Goal: Task Accomplishment & Management: Manage account settings

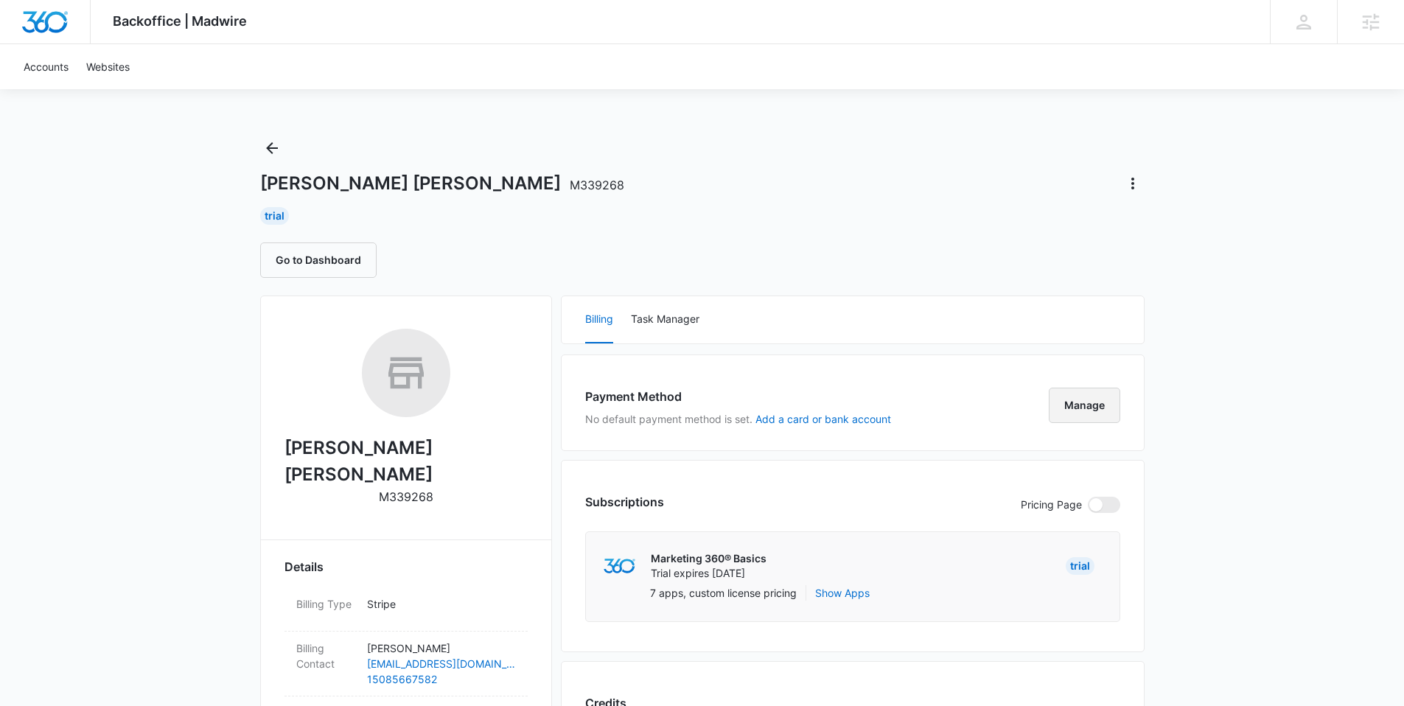
click at [1074, 402] on button "Manage" at bounding box center [1085, 405] width 72 height 35
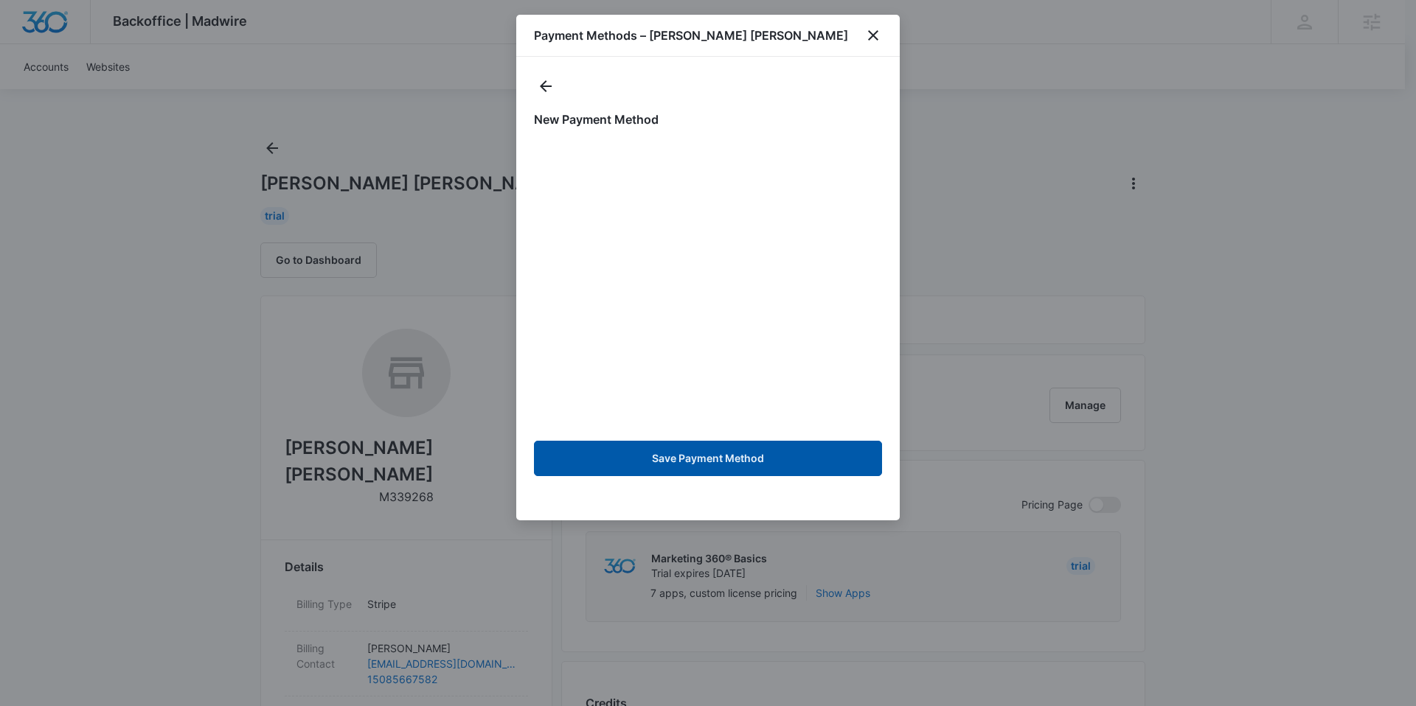
click at [707, 468] on button "Save Payment Method" at bounding box center [708, 458] width 348 height 35
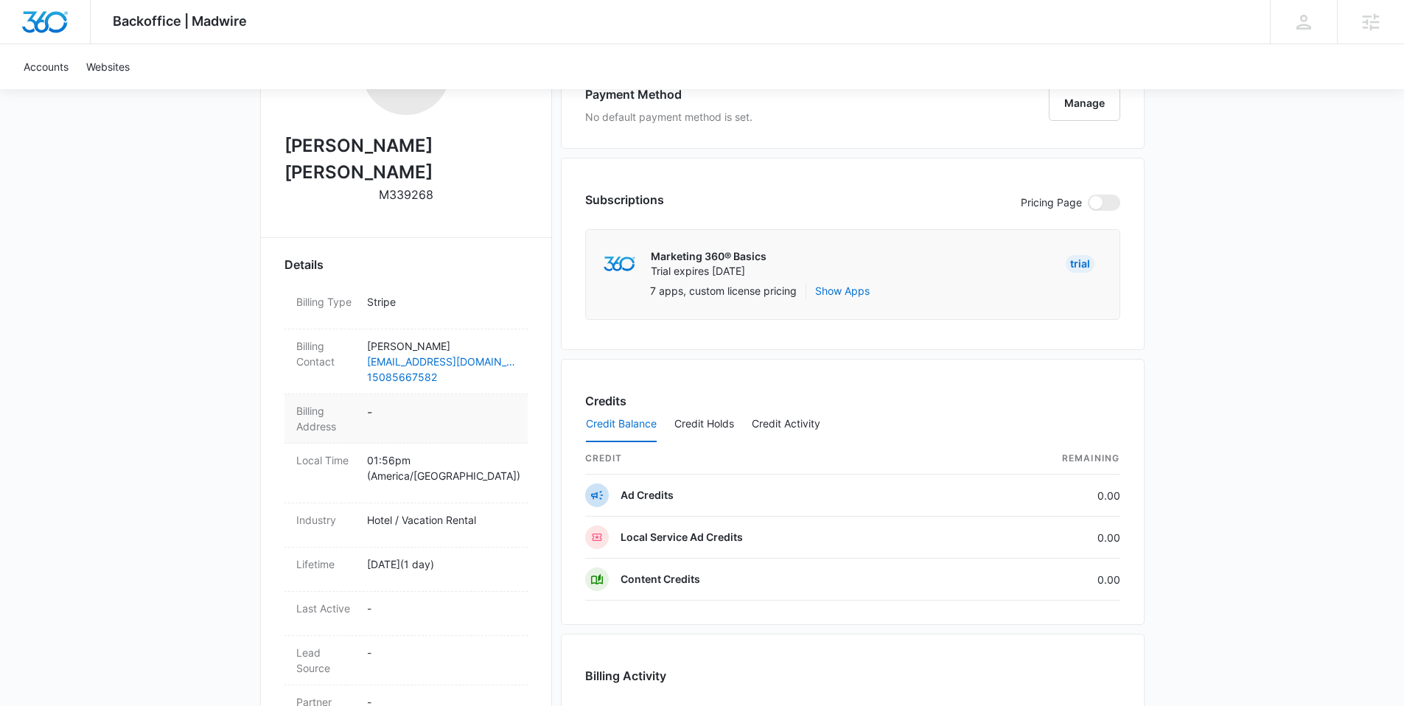
scroll to position [304, 0]
click at [370, 402] on dd "-" at bounding box center [441, 417] width 149 height 31
select select "US"
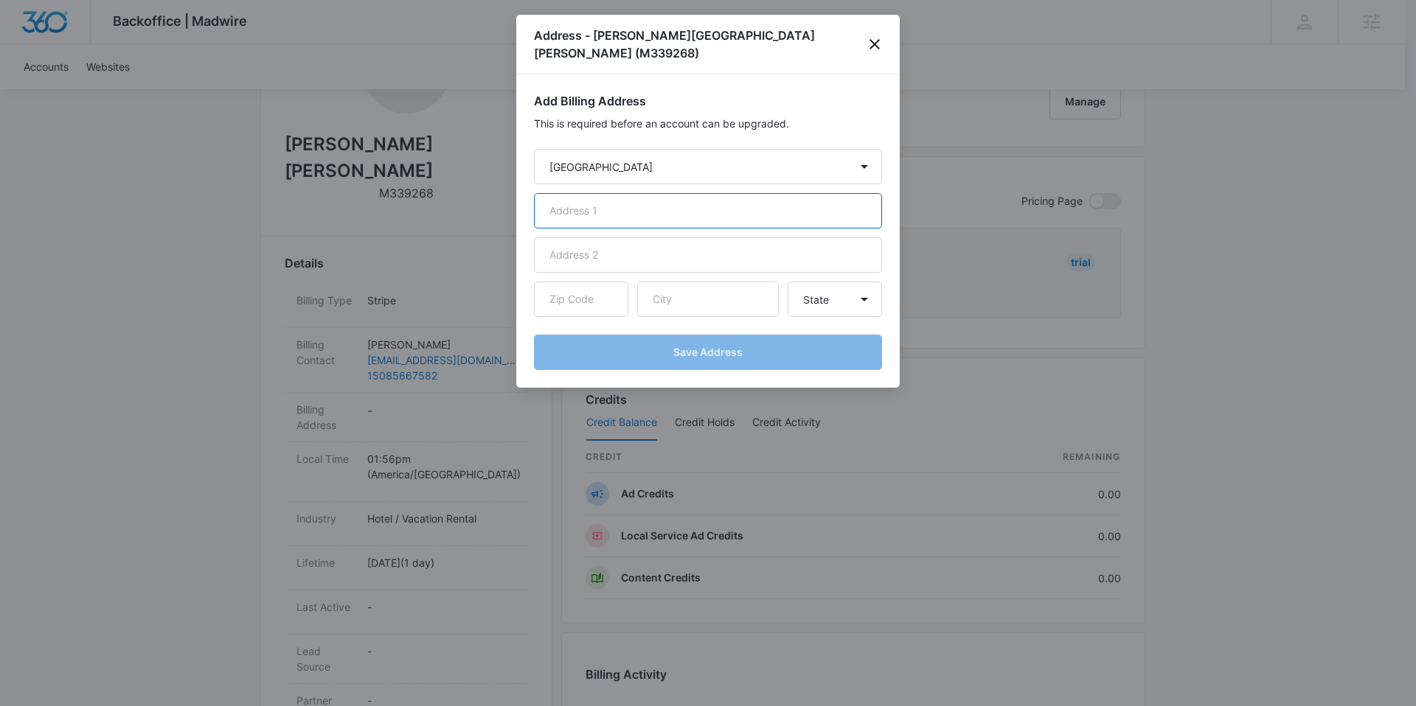
click at [621, 195] on input "text" at bounding box center [708, 210] width 348 height 35
click at [590, 195] on input "text" at bounding box center [708, 210] width 348 height 35
paste input "594 Palmer Ave"
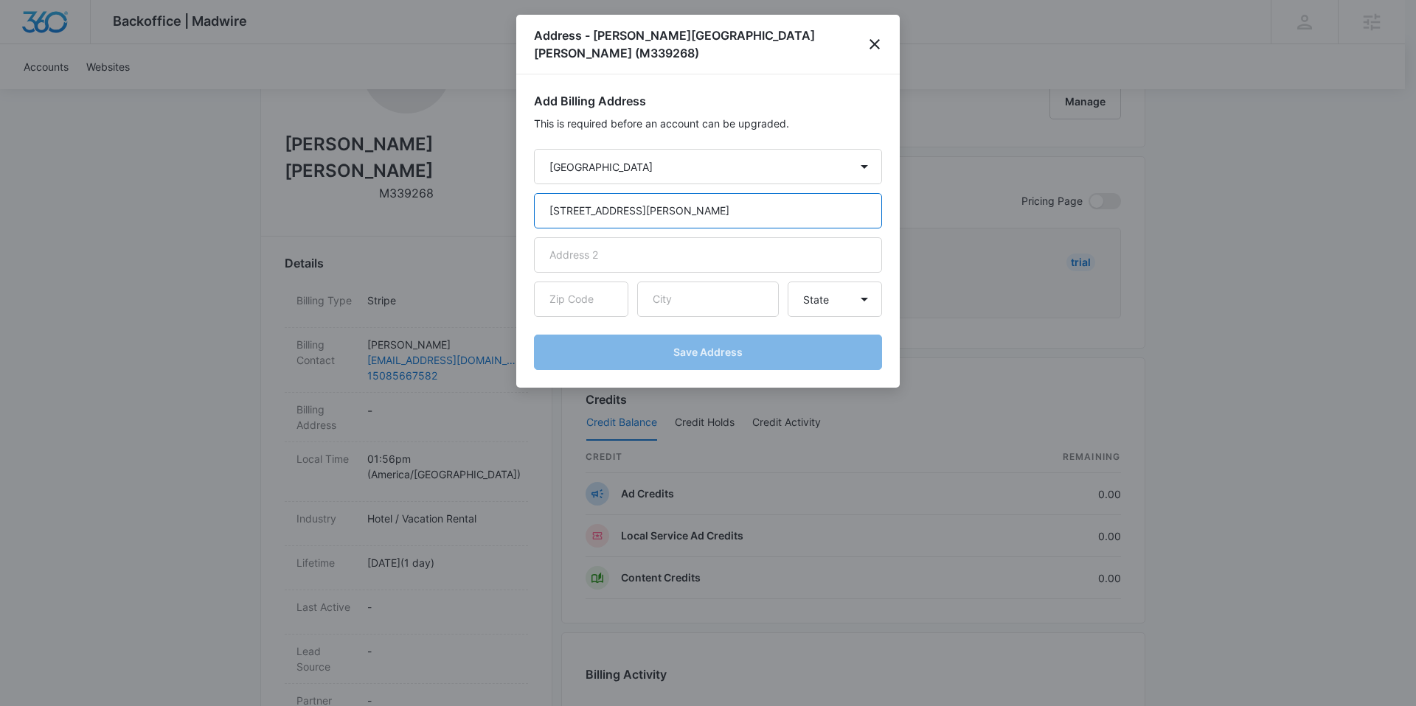
type input "594 Palmer Ave"
click at [664, 282] on input "text" at bounding box center [708, 299] width 142 height 35
paste input "Falmouth"
type input "Falmouth"
click at [849, 286] on select "State Alaska Alabama Arkansas American Samoa Arizona California Colorado Connec…" at bounding box center [834, 299] width 94 height 35
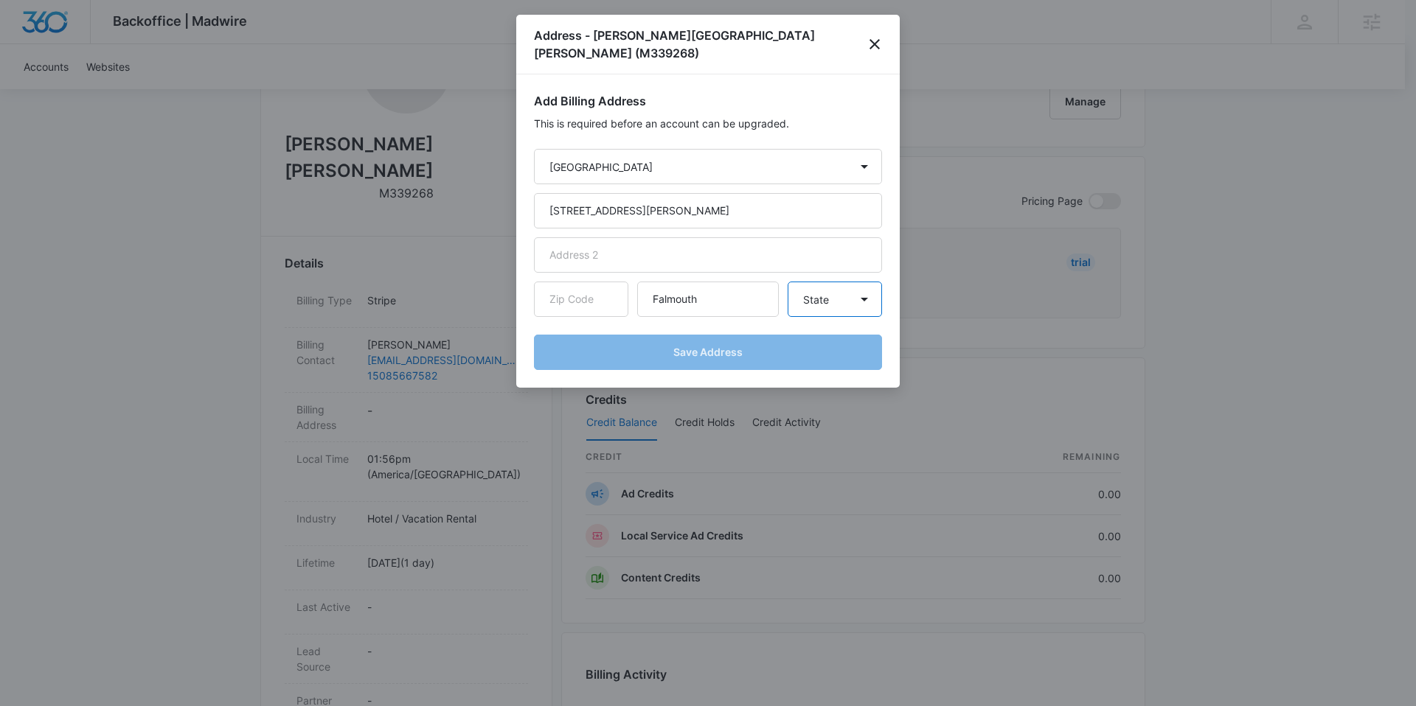
select select "MA"
click at [787, 282] on select "State Alaska Alabama Arkansas American Samoa Arizona California Colorado Connec…" at bounding box center [834, 299] width 94 height 35
click at [563, 282] on input "text" at bounding box center [581, 299] width 94 height 35
paste input "02540"
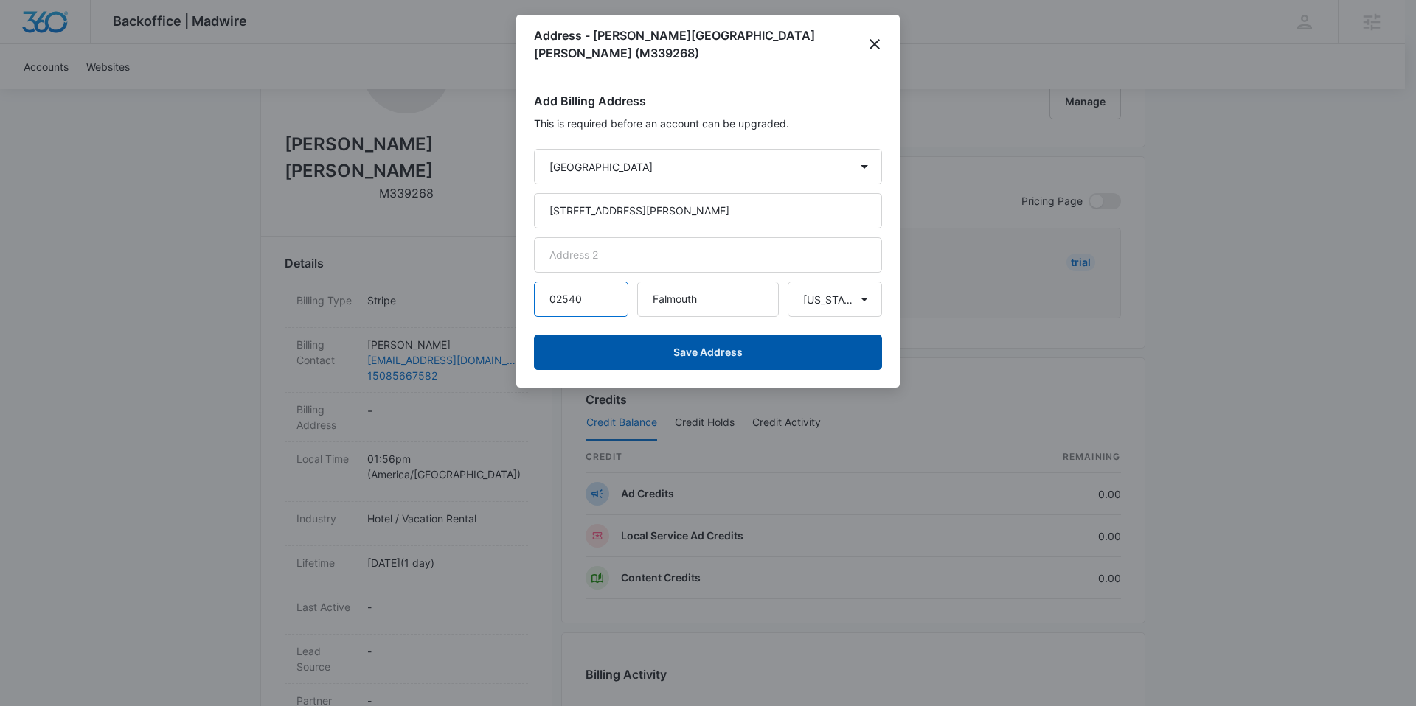
type input "02540"
click at [737, 335] on button "Save Address" at bounding box center [708, 352] width 348 height 35
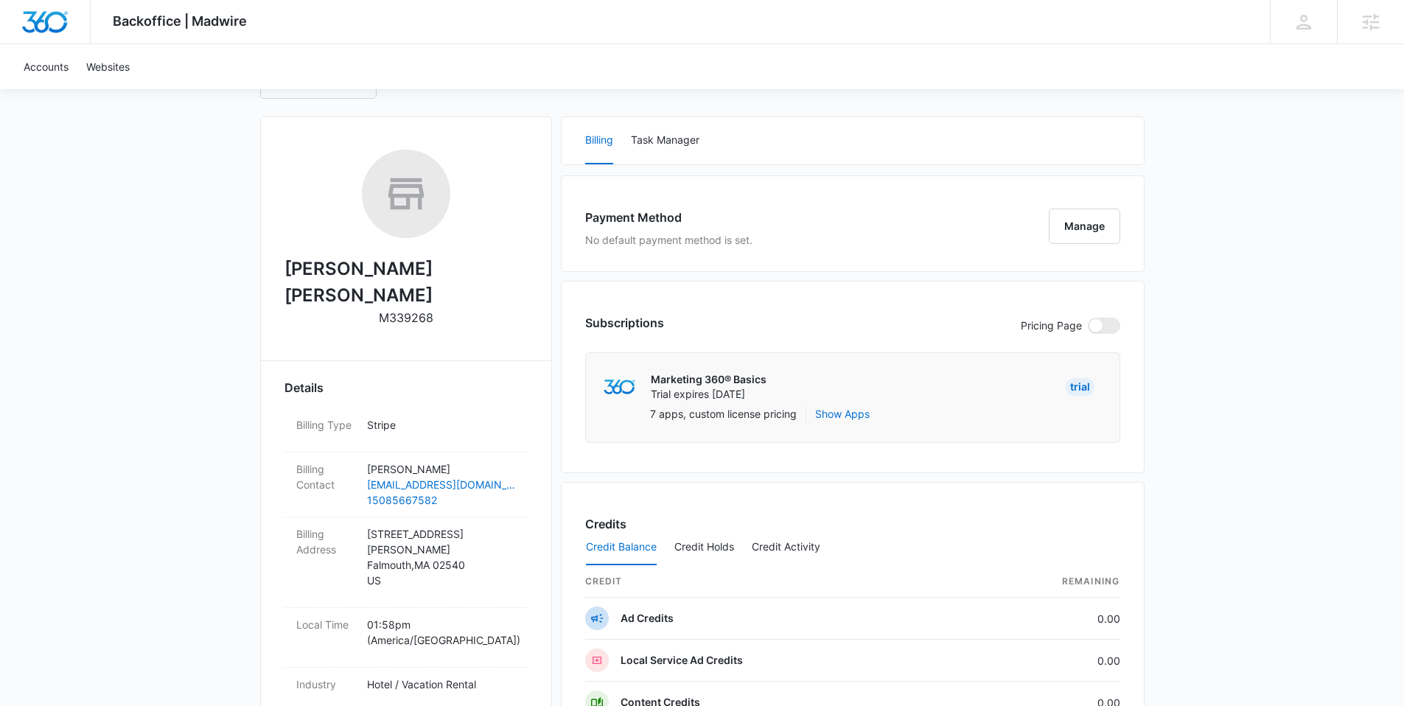
scroll to position [0, 0]
